Goal: Check status

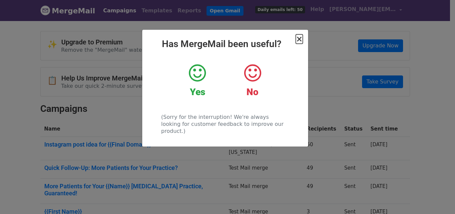
click at [299, 39] on span "×" at bounding box center [299, 38] width 7 height 9
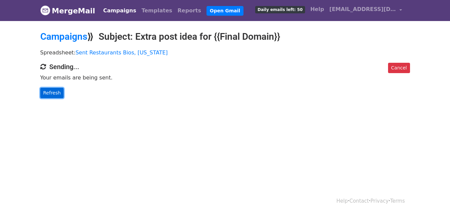
click at [55, 90] on link "Refresh" at bounding box center [52, 93] width 24 height 10
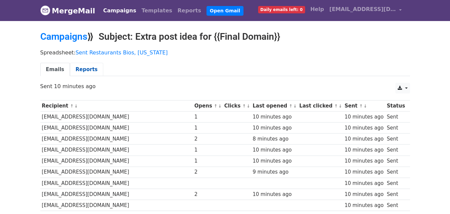
click at [78, 67] on link "Reports" at bounding box center [86, 70] width 33 height 14
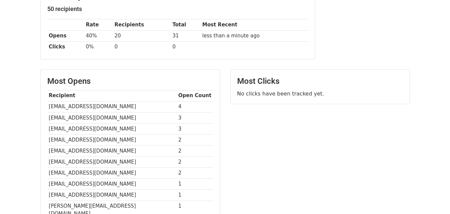
scroll to position [101, 0]
